Goal: Check status: Check status

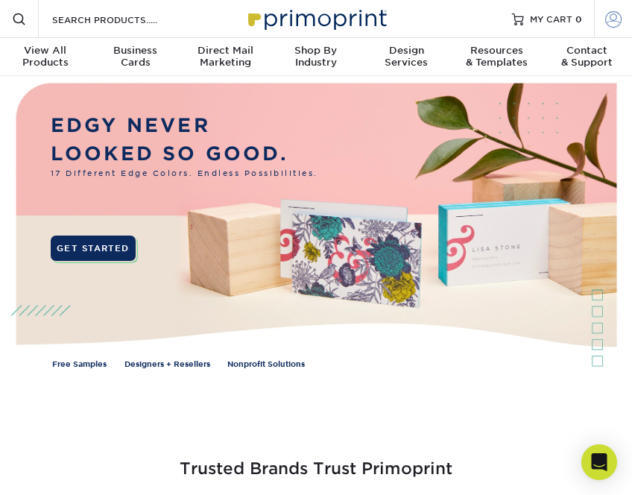
type input "[PERSON_NAME][EMAIL_ADDRESS][DOMAIN_NAME]"
click at [605, 26] on span at bounding box center [613, 18] width 16 height 16
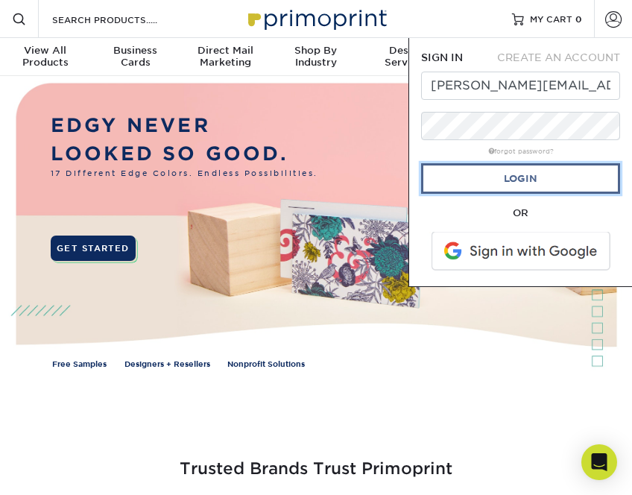
click at [497, 177] on link "Login" at bounding box center [520, 178] width 199 height 31
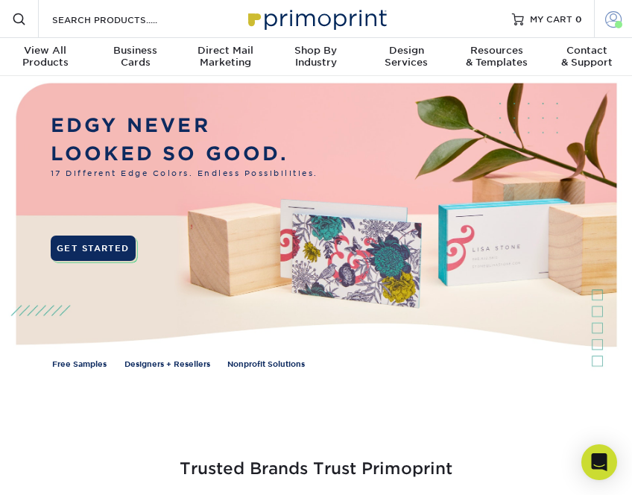
click at [615, 19] on span at bounding box center [613, 18] width 16 height 16
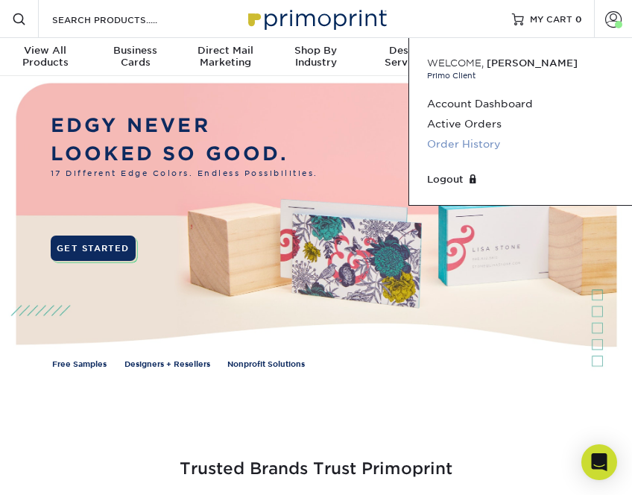
click at [469, 139] on link "Order History" at bounding box center [520, 144] width 187 height 20
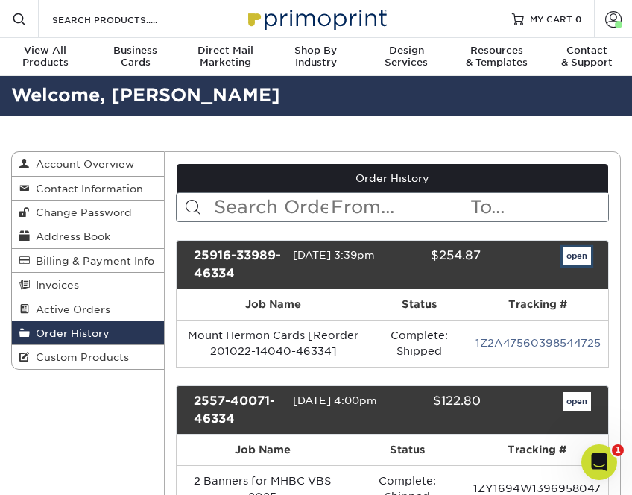
click at [570, 257] on link "open" at bounding box center [577, 256] width 28 height 19
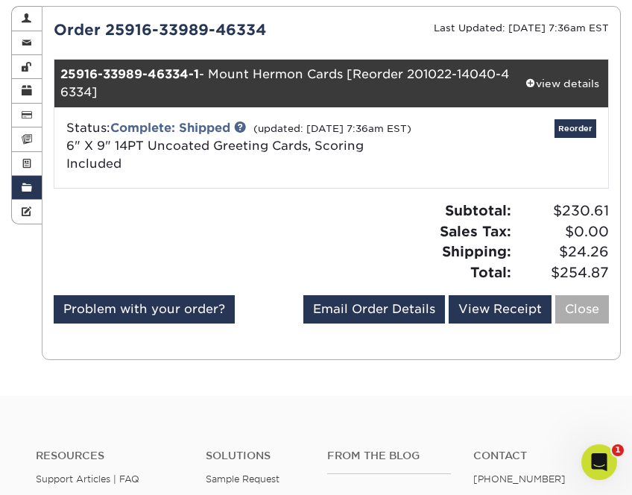
scroll to position [149, 0]
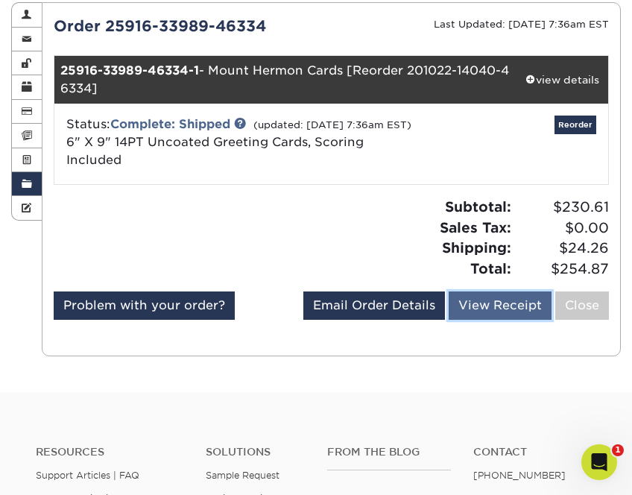
click at [481, 320] on link "View Receipt" at bounding box center [500, 305] width 103 height 28
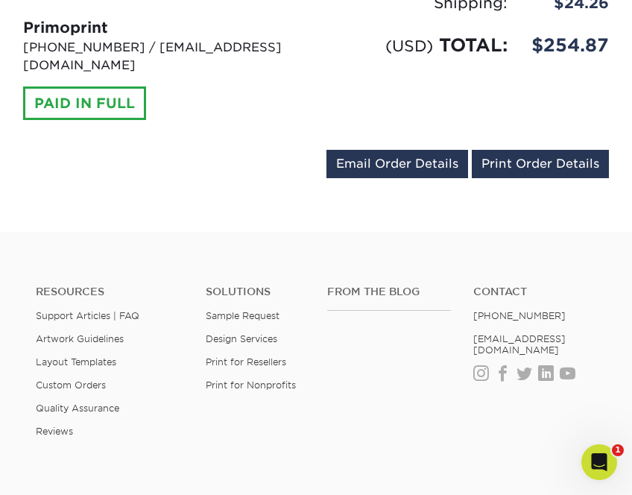
scroll to position [596, 0]
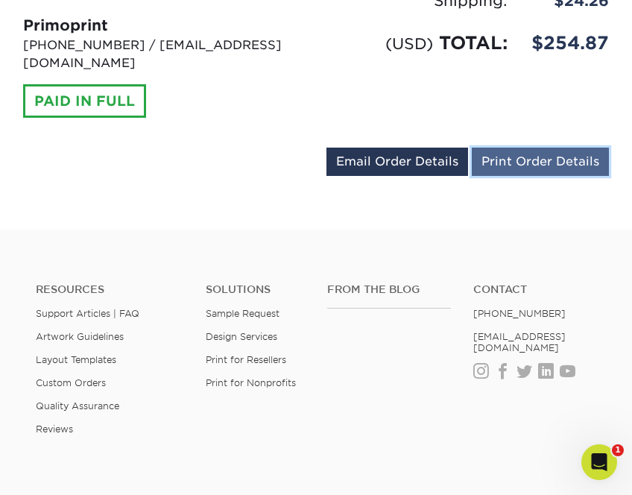
click at [527, 148] on link "Print Order Details" at bounding box center [540, 162] width 137 height 28
